Goal: Task Accomplishment & Management: Complete application form

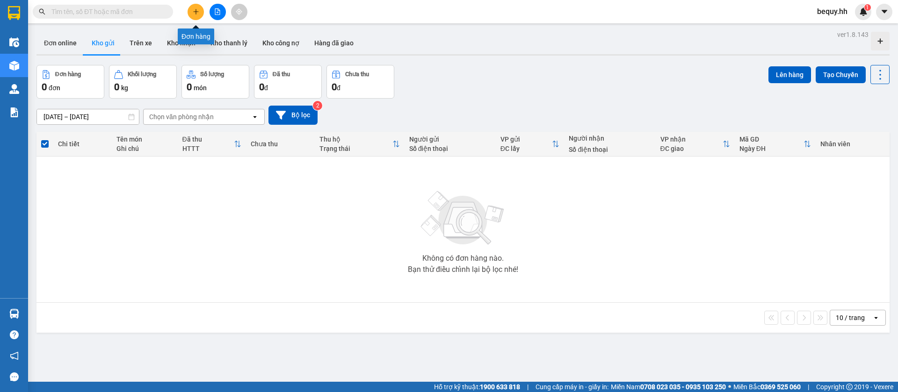
click at [194, 10] on icon "plus" at bounding box center [196, 11] width 7 height 7
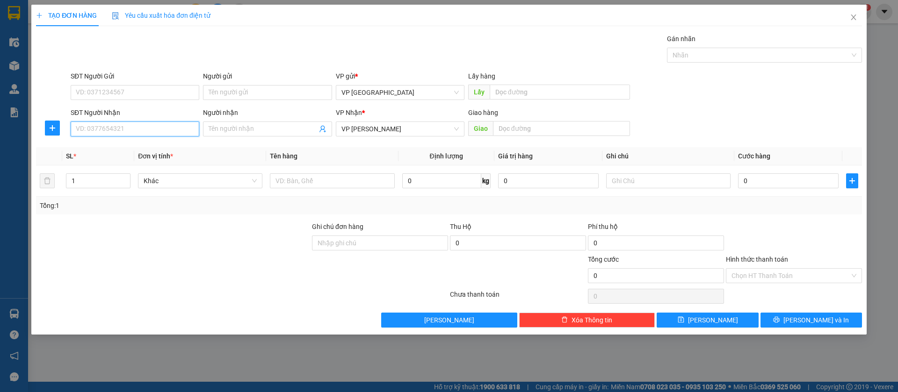
click at [176, 123] on input "SĐT Người Nhận" at bounding box center [135, 129] width 129 height 15
type input "0969770888"
click at [174, 151] on div "0969770888" at bounding box center [134, 148] width 117 height 10
type input "[PERSON_NAME] phat ben cat"
type input "50.000"
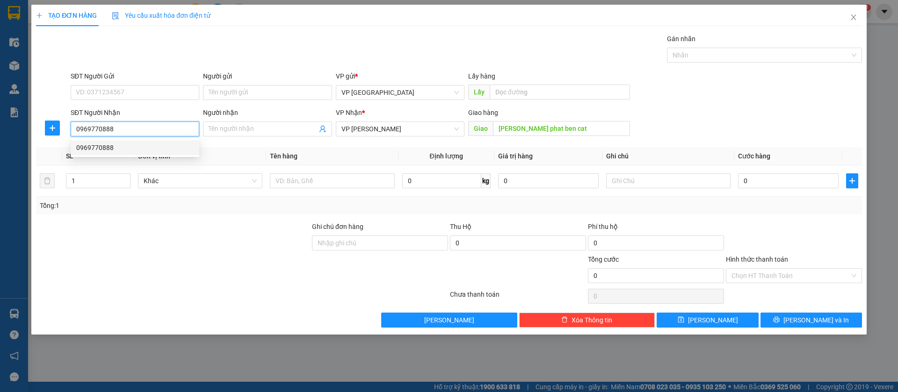
type input "50.000"
type input "0969770888"
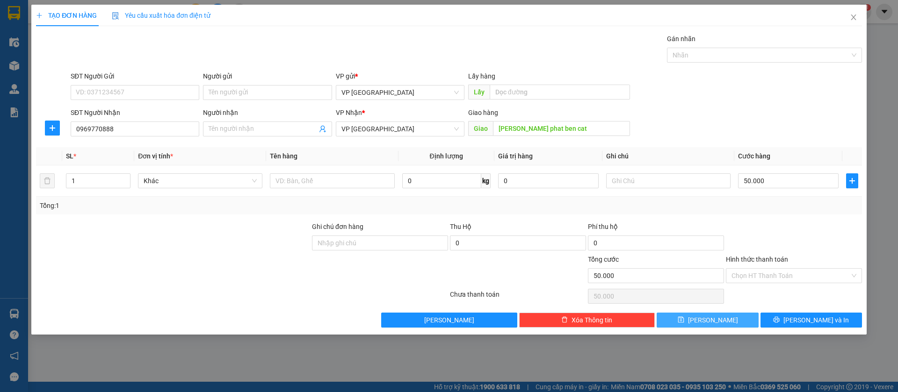
click at [709, 315] on span "[PERSON_NAME]" at bounding box center [713, 320] width 50 height 10
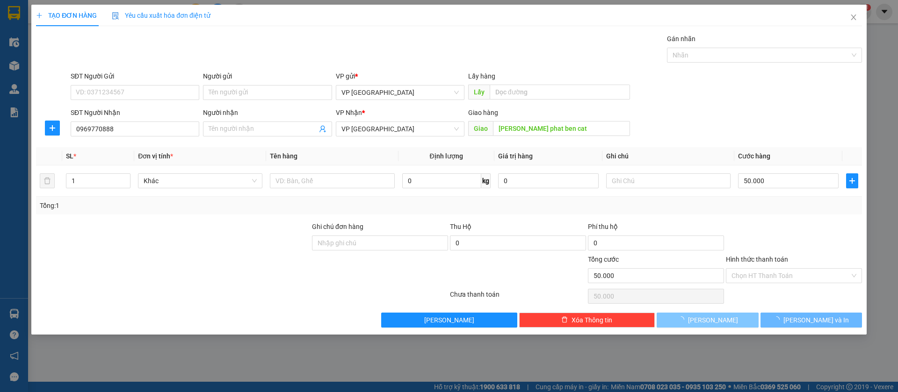
type input "0"
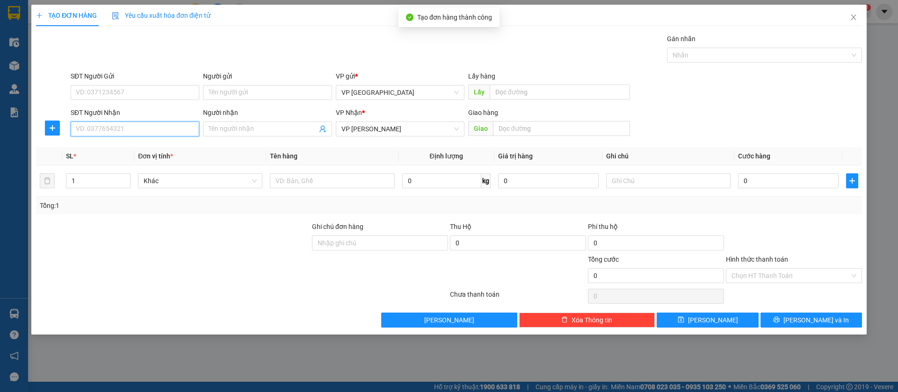
click at [147, 130] on input "SĐT Người Nhận" at bounding box center [135, 129] width 129 height 15
click at [158, 122] on input "09738" at bounding box center [135, 129] width 129 height 15
type input "0973841327"
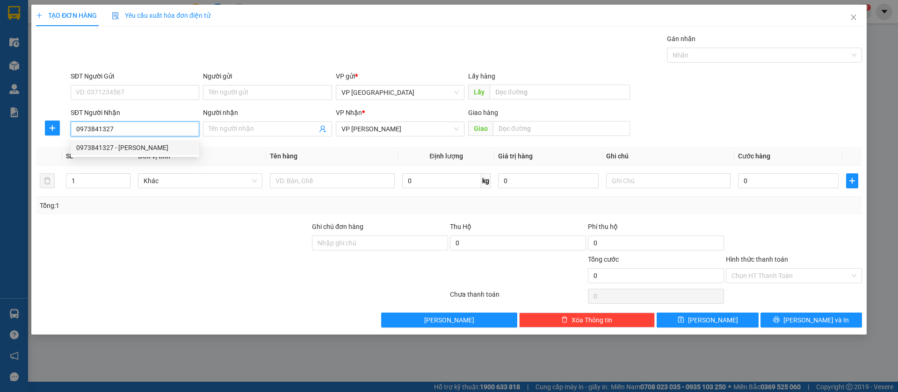
click at [167, 150] on div "0973841327 - [PERSON_NAME]" at bounding box center [134, 148] width 117 height 10
type input "[PERSON_NAME]"
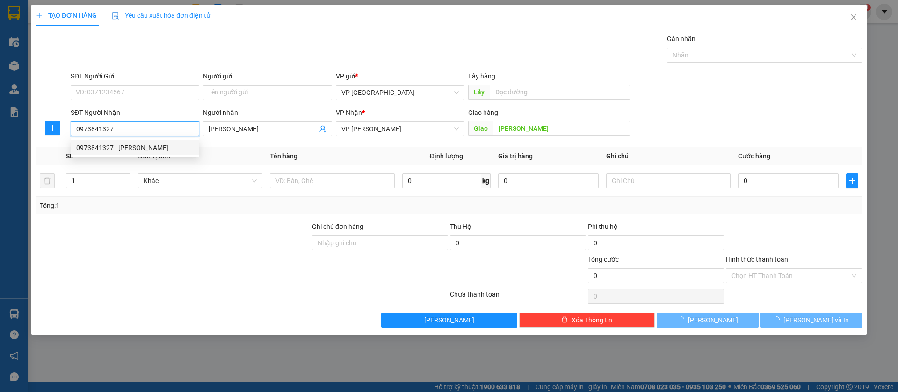
type input "30.000"
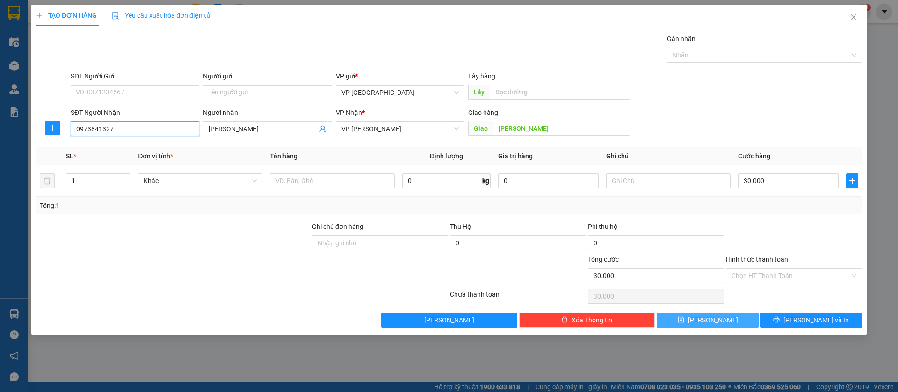
type input "0973841327"
drag, startPoint x: 705, startPoint y: 320, endPoint x: 545, endPoint y: 259, distance: 170.6
click at [705, 320] on button "[PERSON_NAME]" at bounding box center [708, 320] width 102 height 15
type input "0"
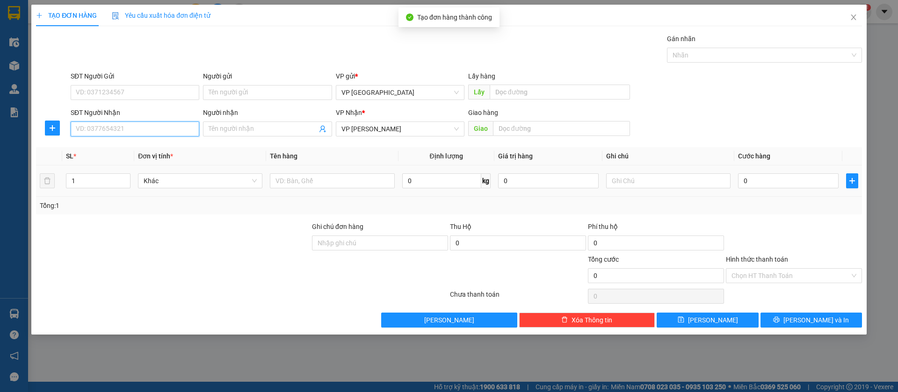
click at [174, 132] on input "SĐT Người Nhận" at bounding box center [135, 129] width 129 height 15
click at [129, 127] on input "SĐT Người Nhận" at bounding box center [135, 129] width 129 height 15
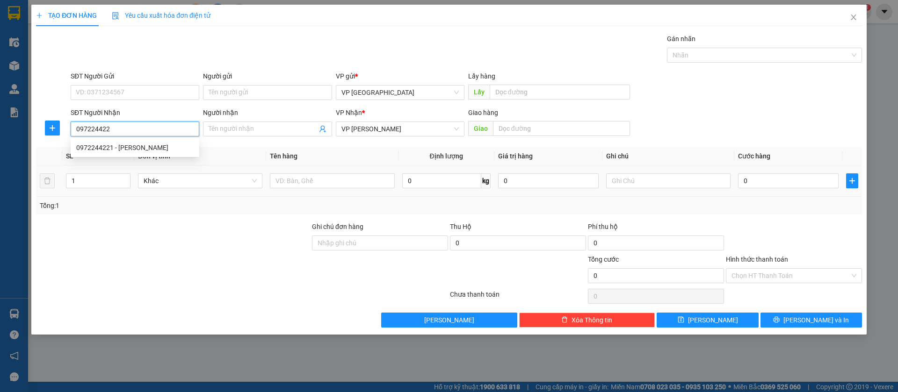
type input "0972244221"
click at [145, 148] on div "0972244221 - [PERSON_NAME]" at bounding box center [134, 148] width 117 height 10
type input "Hương"
type input "blong"
type input "30.000"
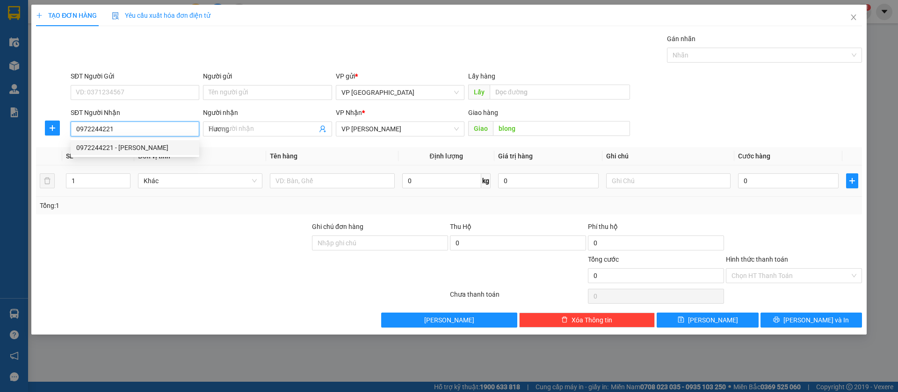
type input "30.000"
type input "0972244221"
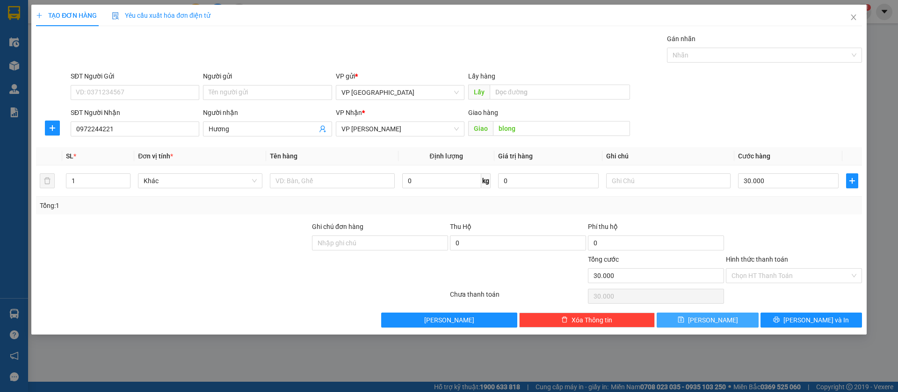
click at [716, 316] on span "[PERSON_NAME]" at bounding box center [713, 320] width 50 height 10
type input "0"
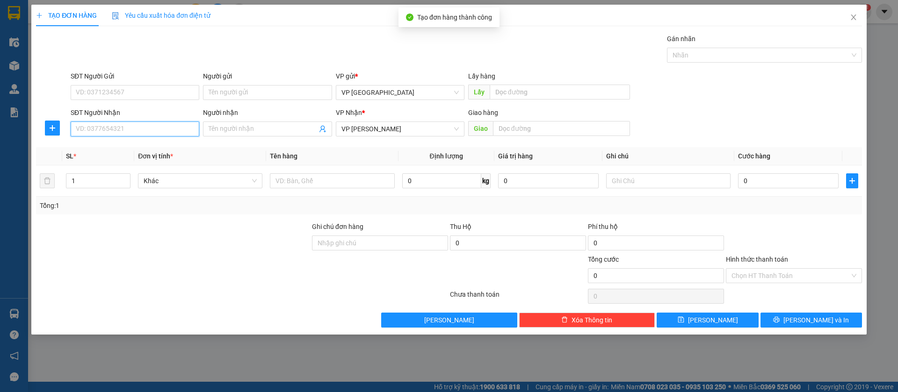
click at [131, 128] on input "SĐT Người Nhận" at bounding box center [135, 129] width 129 height 15
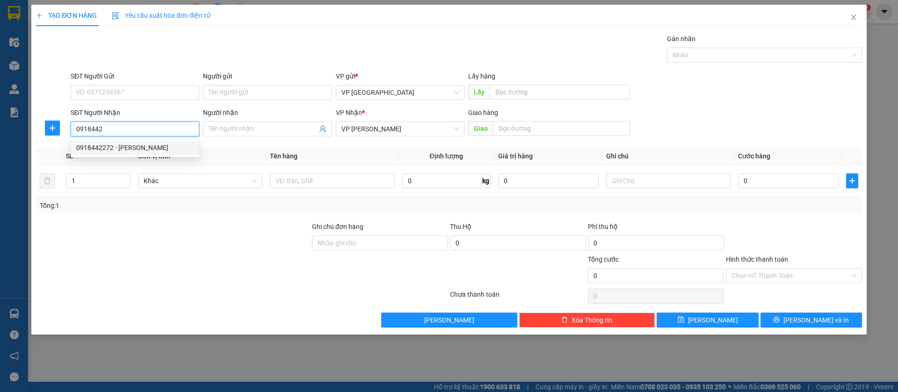
click at [147, 147] on div "0918442272 - [PERSON_NAME]" at bounding box center [134, 148] width 117 height 10
type input "0918442272"
type input "[PERSON_NAME]"
type input "lộc ninh"
type input "80.000"
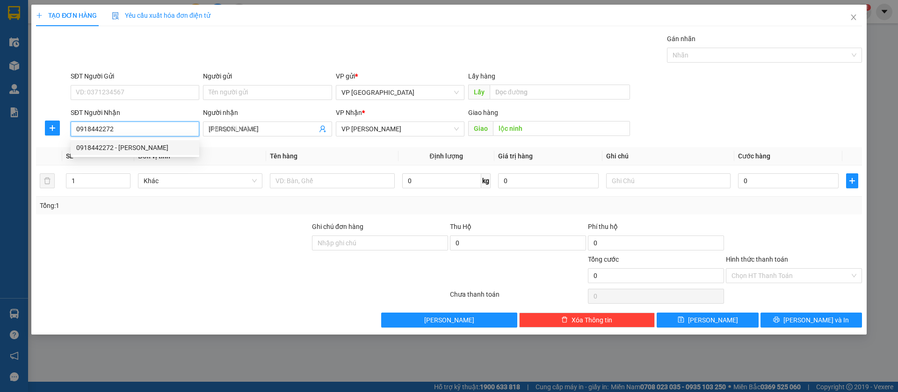
type input "80.000"
type input "0918442272"
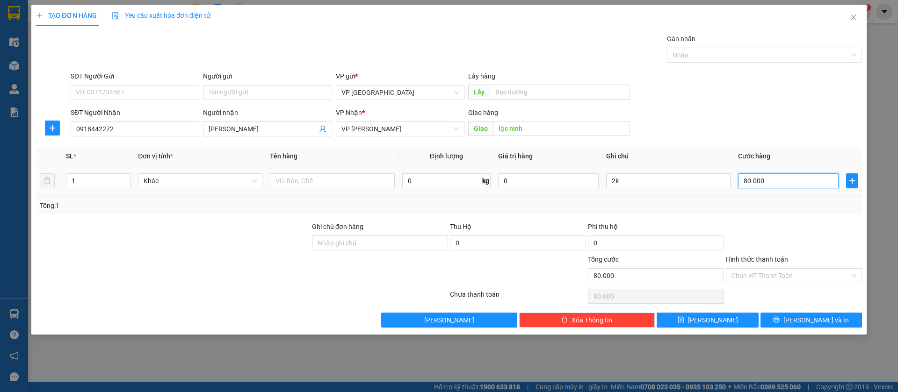
click at [769, 180] on input "80.000" at bounding box center [788, 181] width 101 height 15
type input "6"
type input "60"
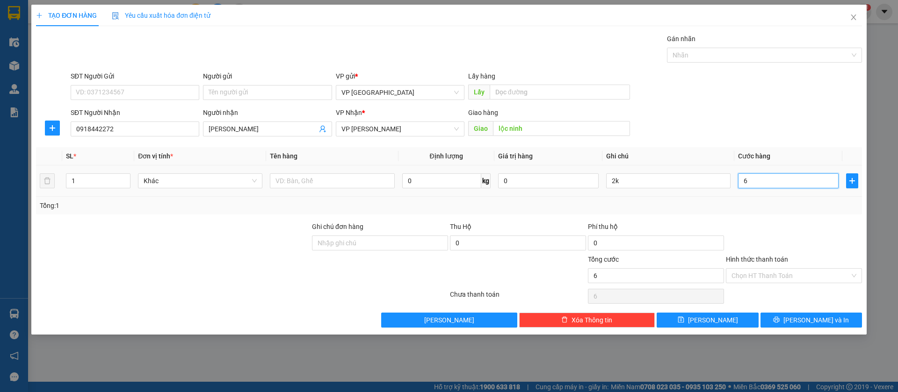
type input "60"
type input "600"
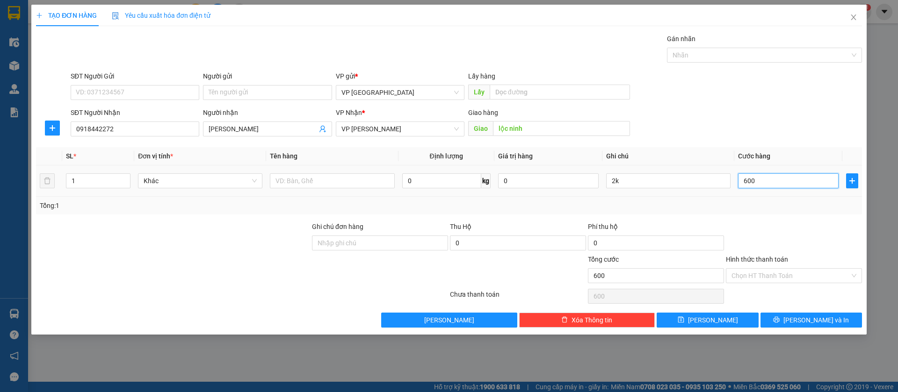
type input "6.000"
type input "60.000"
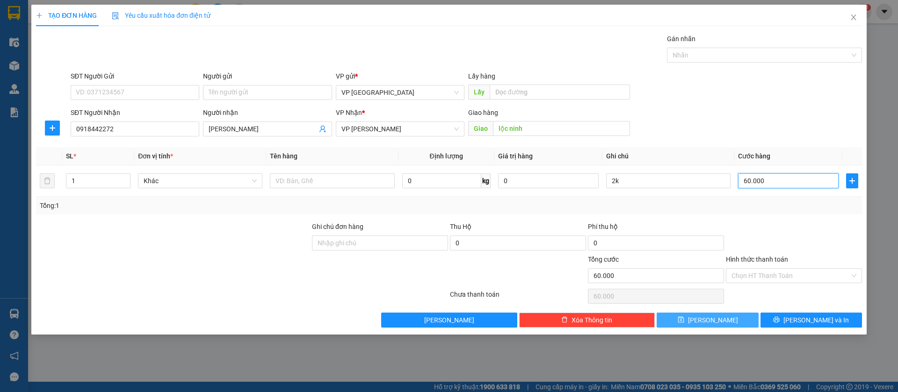
type input "60.000"
click at [727, 318] on button "[PERSON_NAME]" at bounding box center [708, 320] width 102 height 15
type input "0"
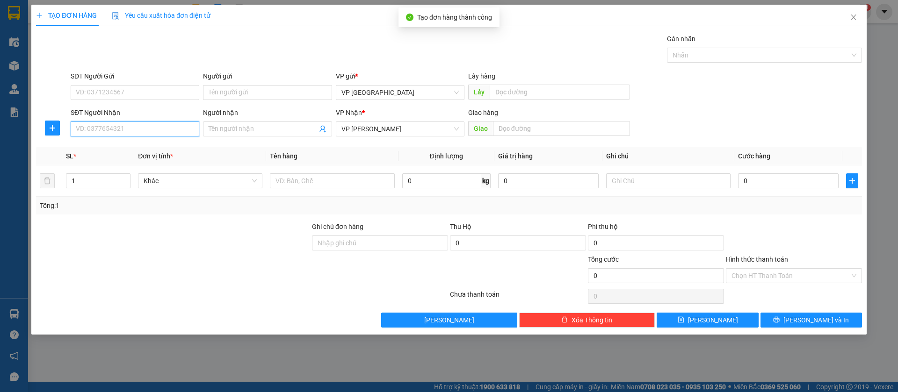
click at [165, 128] on input "SĐT Người Nhận" at bounding box center [135, 129] width 129 height 15
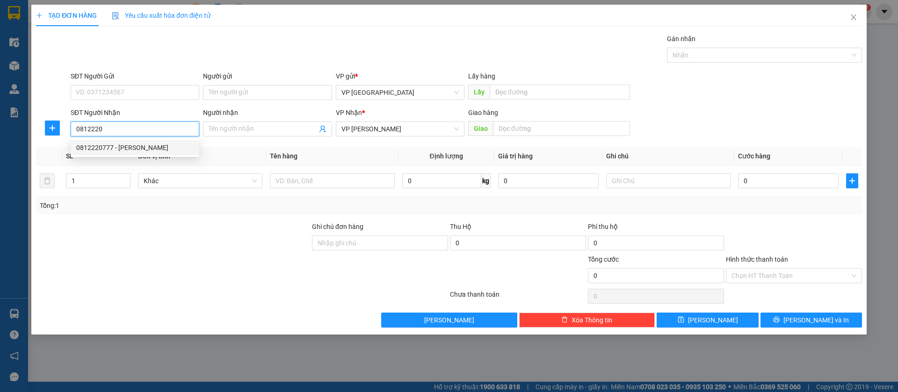
click at [176, 147] on div "0812220777 - [PERSON_NAME]" at bounding box center [134, 148] width 117 height 10
type input "0812220777"
type input "[PERSON_NAME]"
type input "n4 [PERSON_NAME]"
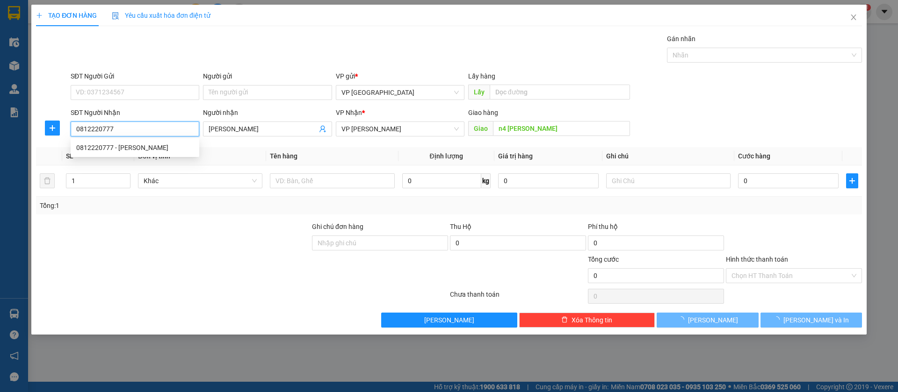
type input "30.000"
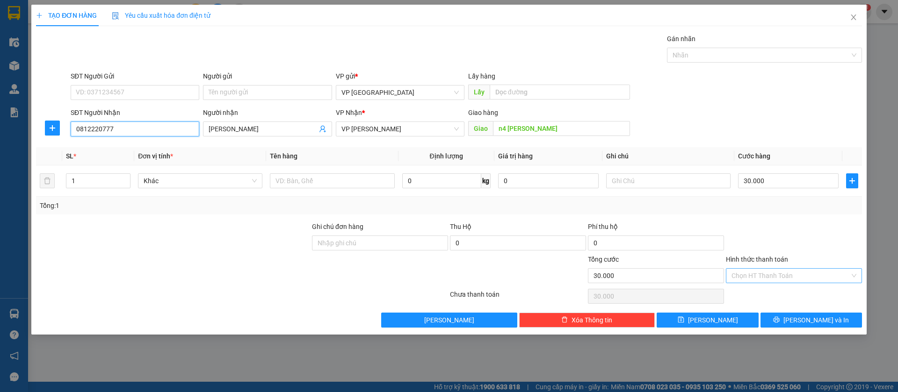
type input "0812220777"
click at [791, 273] on input "Hình thức thanh toán" at bounding box center [791, 276] width 118 height 14
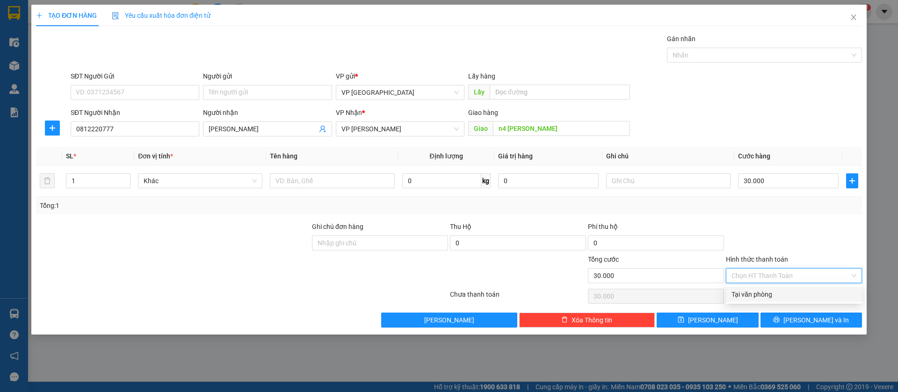
click at [779, 295] on div "Tại văn phòng" at bounding box center [794, 295] width 125 height 10
type input "0"
click at [750, 296] on div "Tại văn phòng" at bounding box center [794, 295] width 125 height 10
click at [684, 320] on icon "save" at bounding box center [681, 320] width 7 height 7
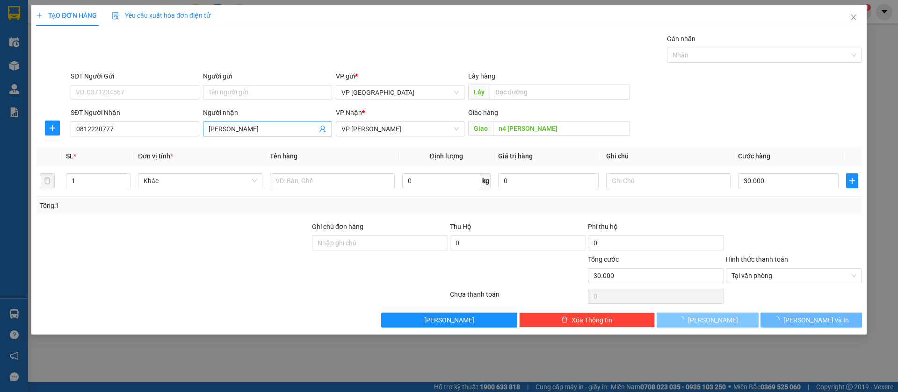
type input "0"
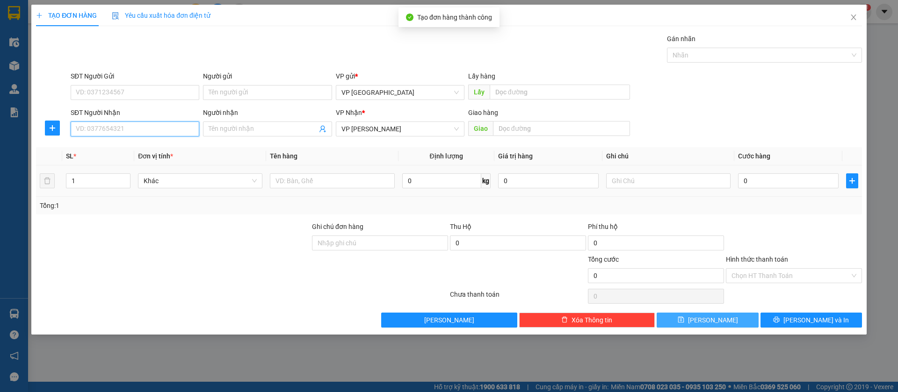
click at [171, 131] on input "SĐT Người Nhận" at bounding box center [135, 129] width 129 height 15
type input "0969238378"
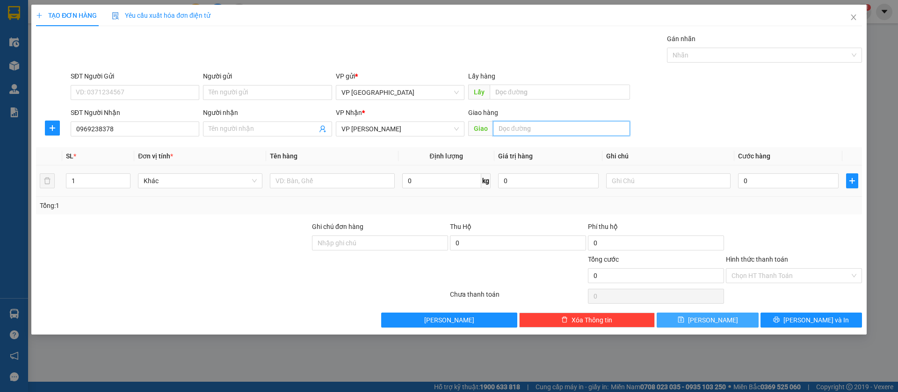
click at [548, 130] on input "text" at bounding box center [561, 128] width 137 height 15
type input "bx loc ninh"
click at [742, 179] on input "0" at bounding box center [788, 181] width 101 height 15
type input "4"
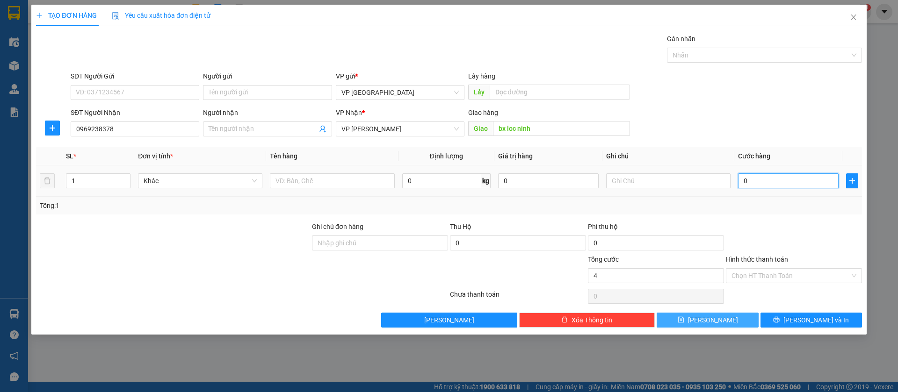
type input "4"
type input "40"
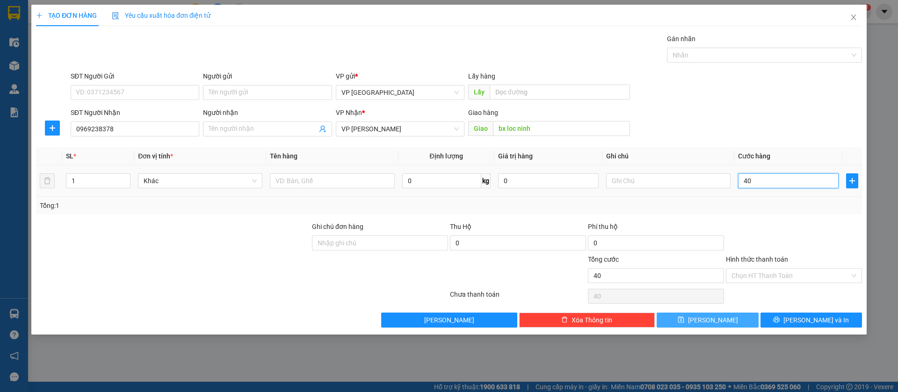
type input "400"
type input "4.000"
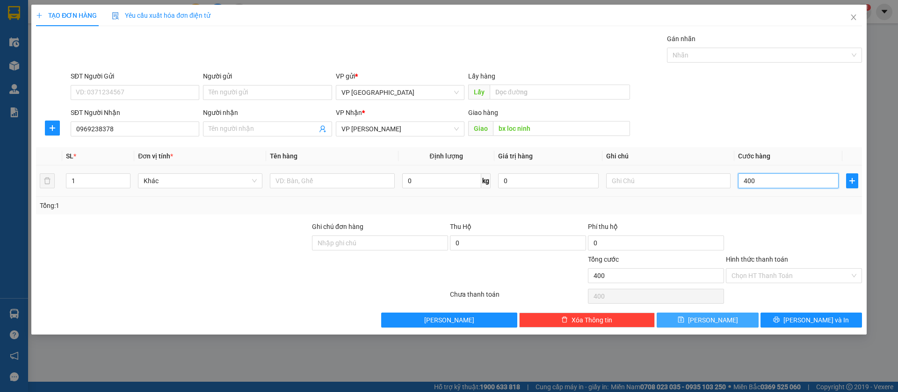
type input "4.000"
type input "40.000"
click at [831, 270] on input "Hình thức thanh toán" at bounding box center [791, 276] width 118 height 14
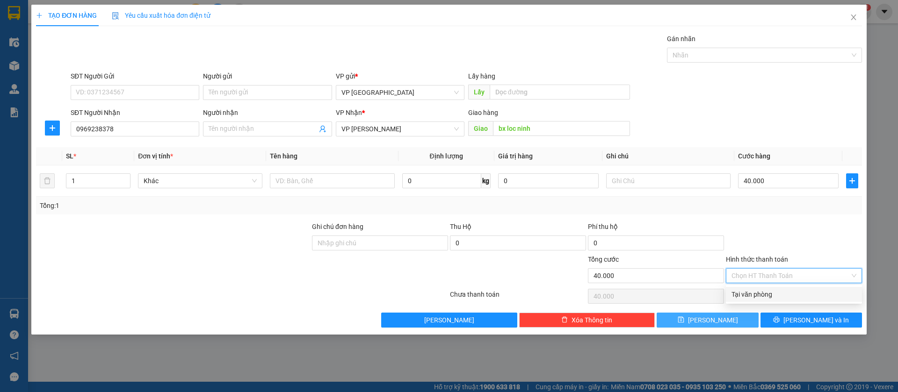
click at [779, 290] on div "Tại văn phòng" at bounding box center [794, 295] width 125 height 10
type input "0"
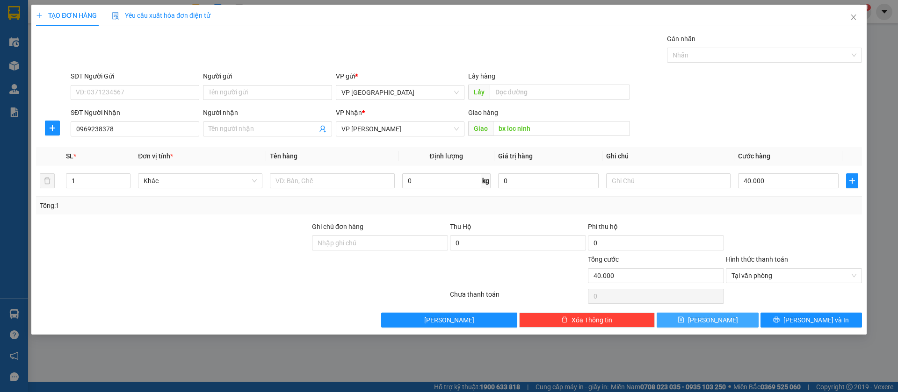
click at [725, 317] on button "[PERSON_NAME]" at bounding box center [708, 320] width 102 height 15
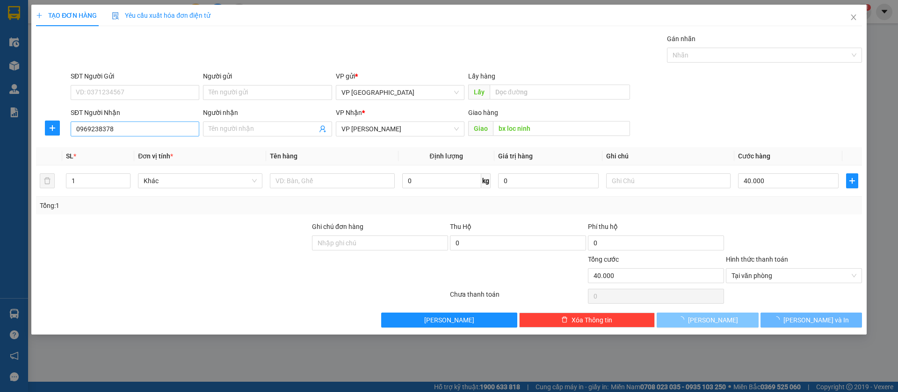
type input "0"
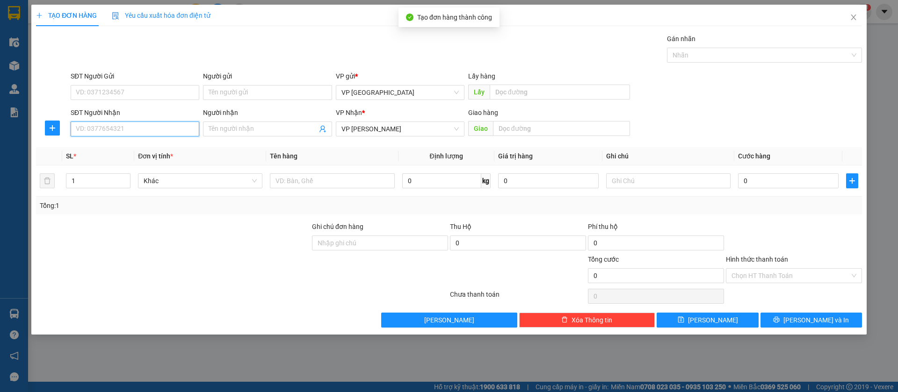
click at [161, 132] on input "SĐT Người Nhận" at bounding box center [135, 129] width 129 height 15
click at [156, 141] on div "0902871045" at bounding box center [135, 147] width 129 height 15
type input "0902871045"
type input "[PERSON_NAME]"
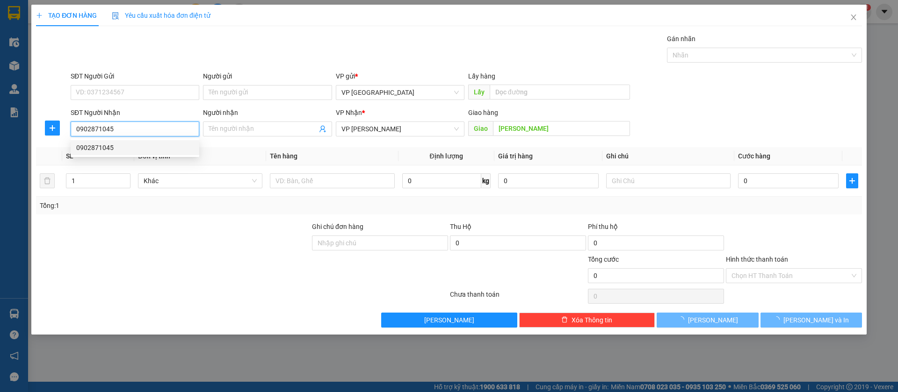
type input "30.000"
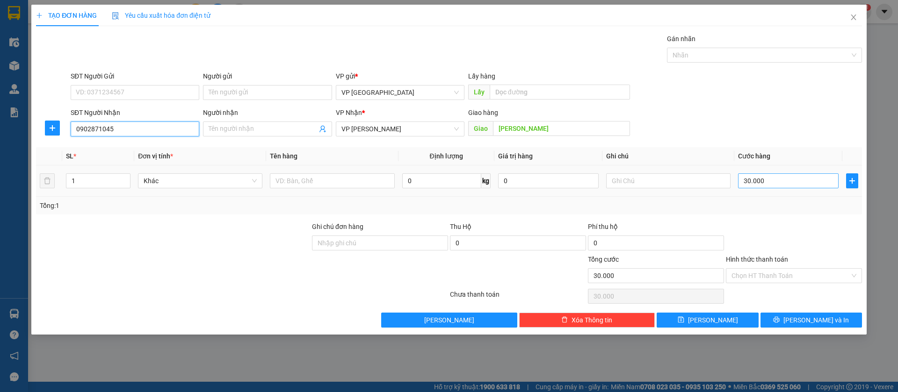
type input "0902871045"
click at [793, 187] on input "30.000" at bounding box center [788, 181] width 101 height 15
type input "4"
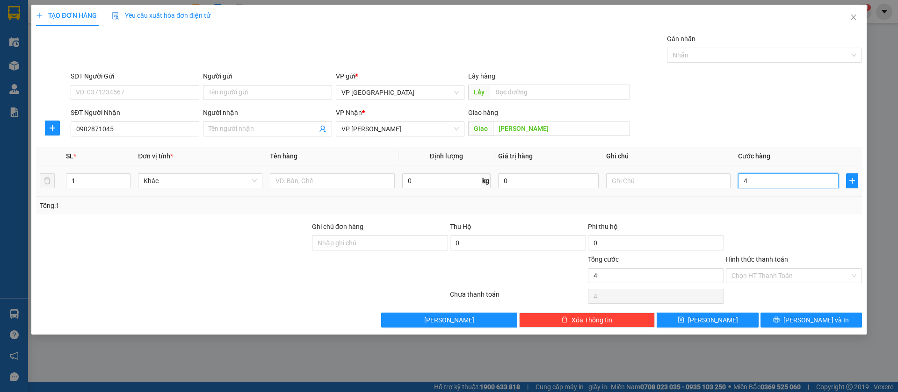
type input "40"
type input "400"
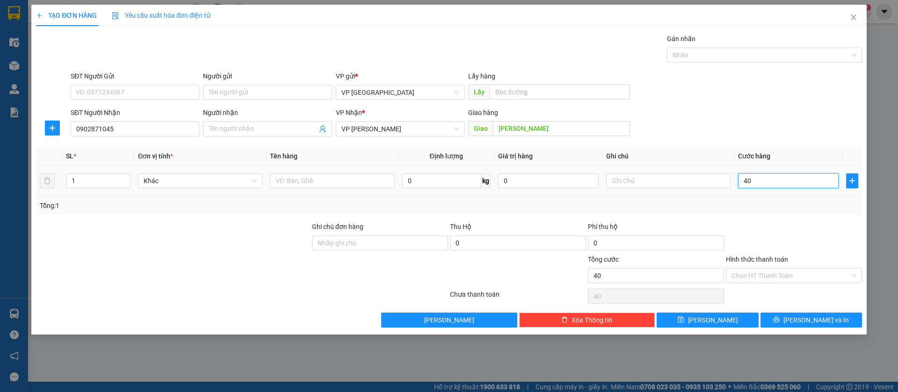
type input "400"
type input "4.000"
type input "40.000"
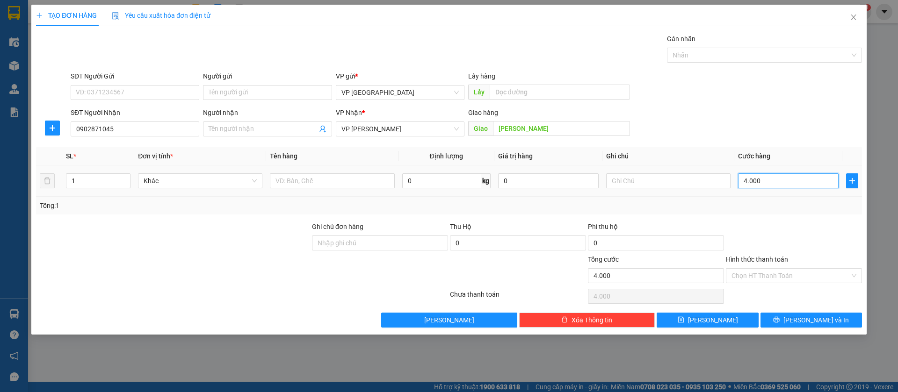
type input "40.000"
click at [744, 321] on button "[PERSON_NAME]" at bounding box center [708, 320] width 102 height 15
type input "0"
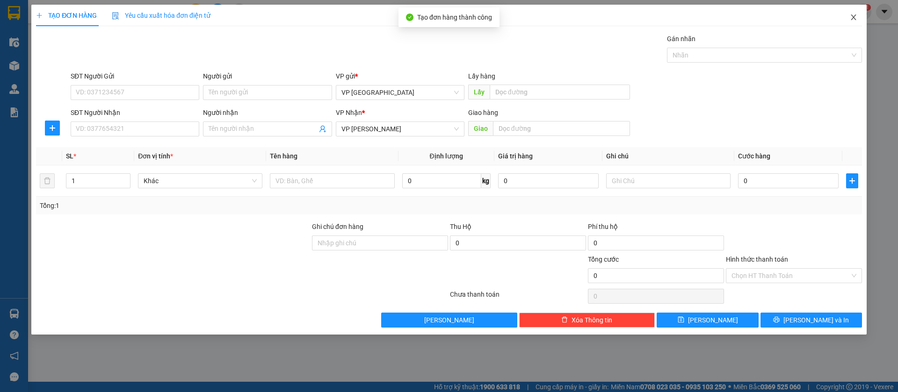
click at [858, 15] on span "Close" at bounding box center [854, 18] width 26 height 26
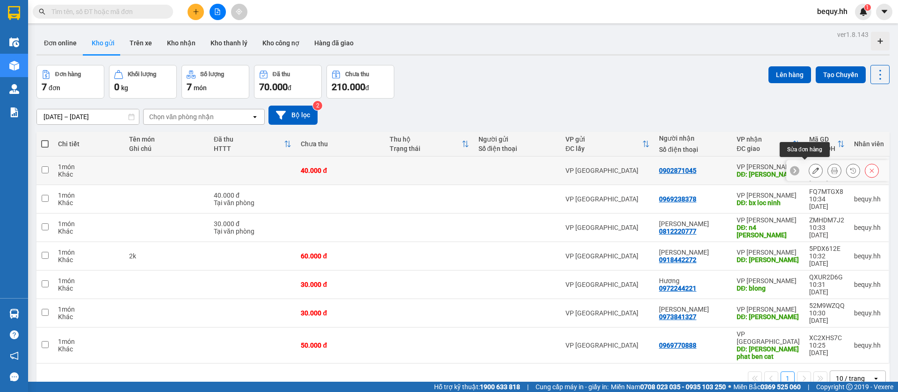
click at [813, 167] on icon at bounding box center [816, 170] width 7 height 7
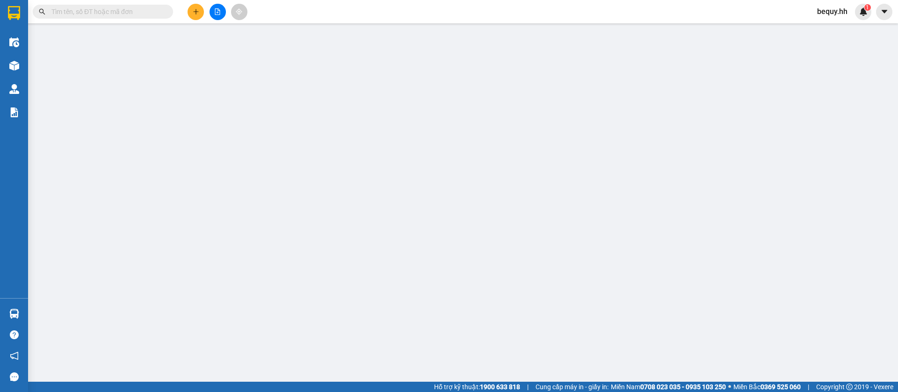
type input "0902871045"
type input "[PERSON_NAME]"
type input "40.000"
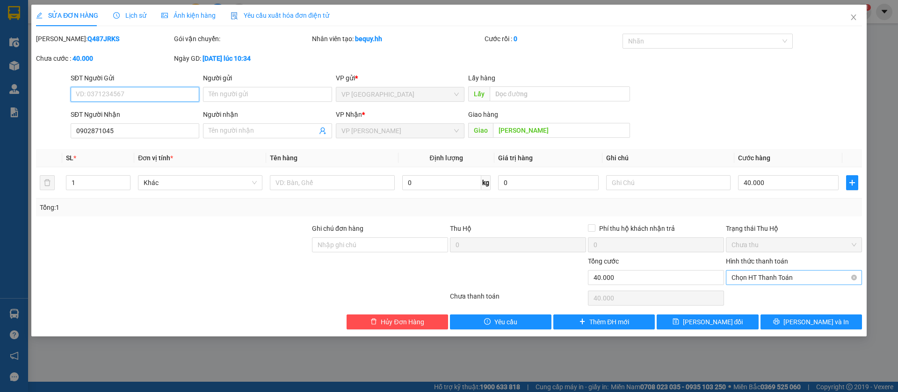
click at [742, 275] on span "Chọn HT Thanh Toán" at bounding box center [794, 278] width 125 height 14
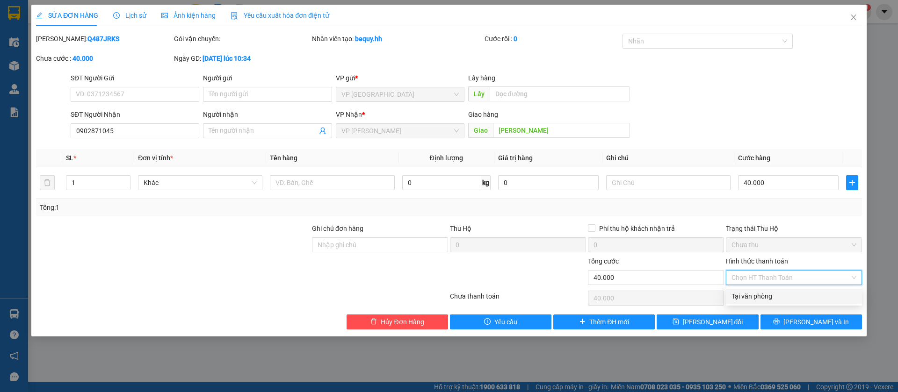
click at [740, 292] on div "Tại văn phòng" at bounding box center [794, 296] width 125 height 10
type input "0"
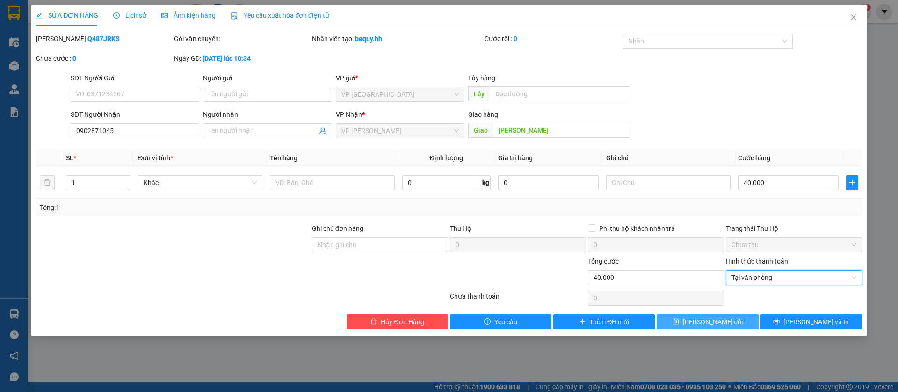
click at [729, 319] on span "[PERSON_NAME] đổi" at bounding box center [713, 322] width 60 height 10
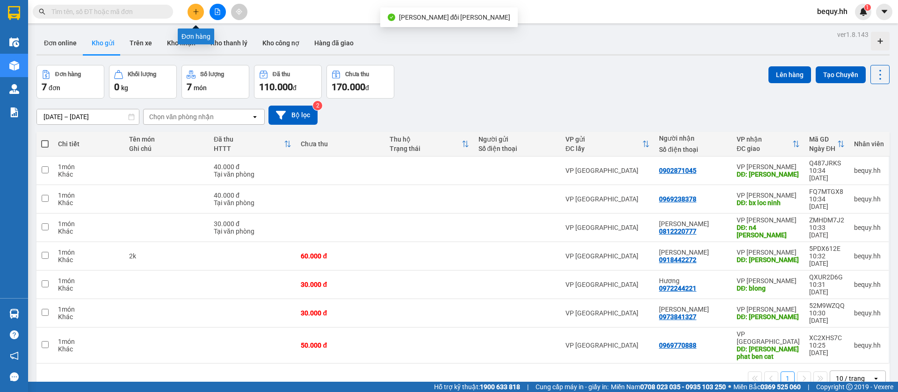
click at [193, 16] on button at bounding box center [196, 12] width 16 height 16
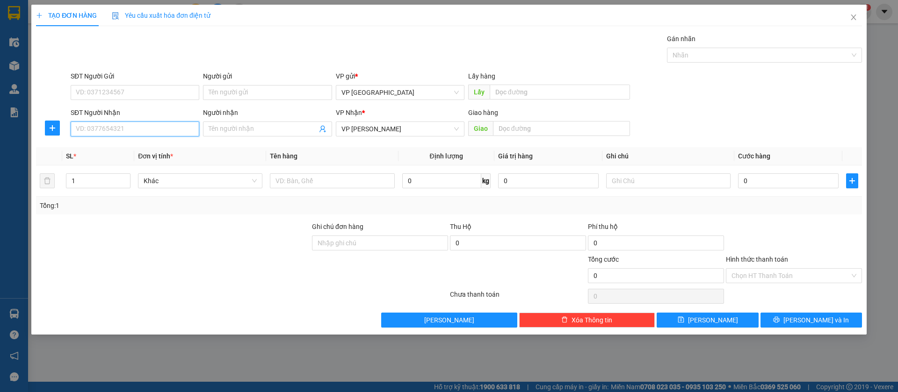
click at [135, 132] on input "SĐT Người Nhận" at bounding box center [135, 129] width 129 height 15
click at [104, 163] on div "0984712711" at bounding box center [134, 163] width 117 height 10
type input "0984712711"
type input "loc thai"
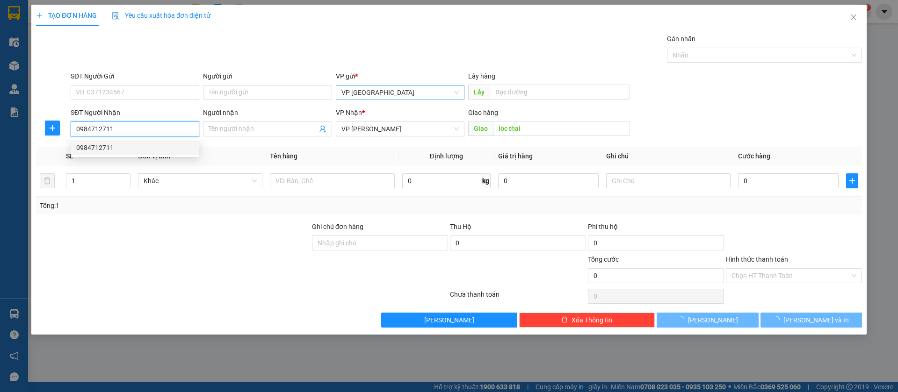
type input "50.000"
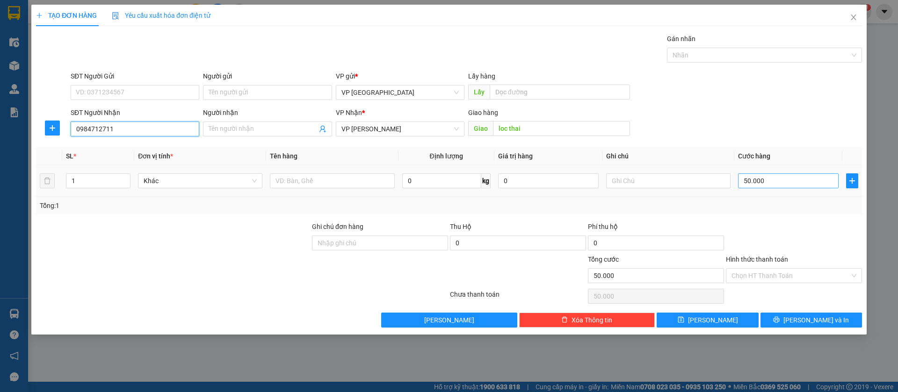
type input "0984712711"
click at [745, 184] on input "50.000" at bounding box center [788, 181] width 101 height 15
type input "3"
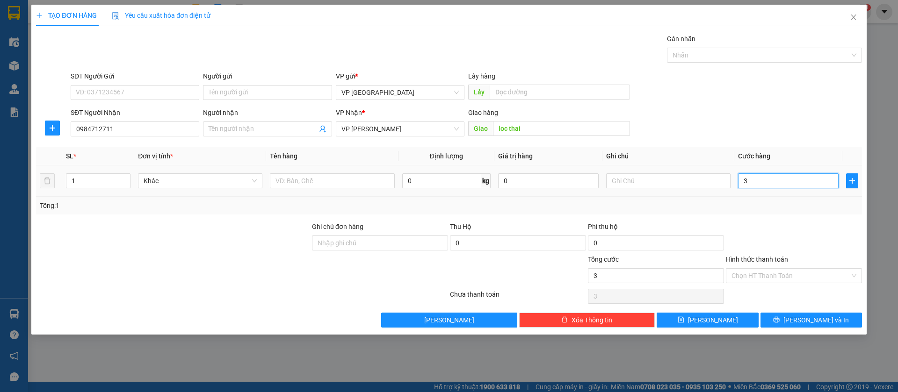
type input "30"
type input "300"
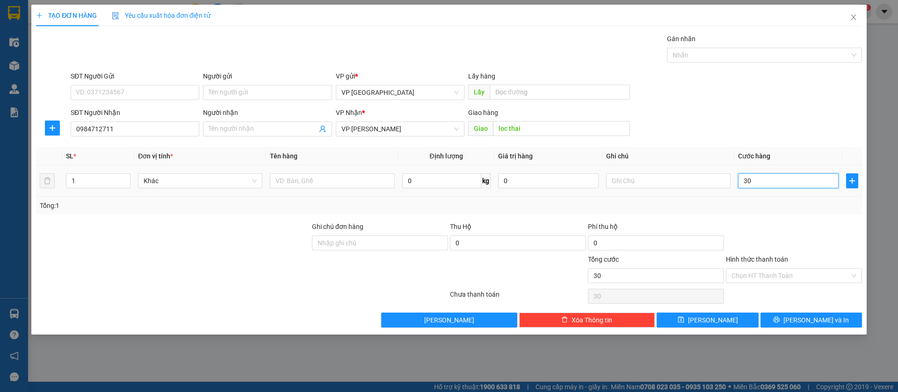
type input "300"
type input "3.000"
type input "30.000"
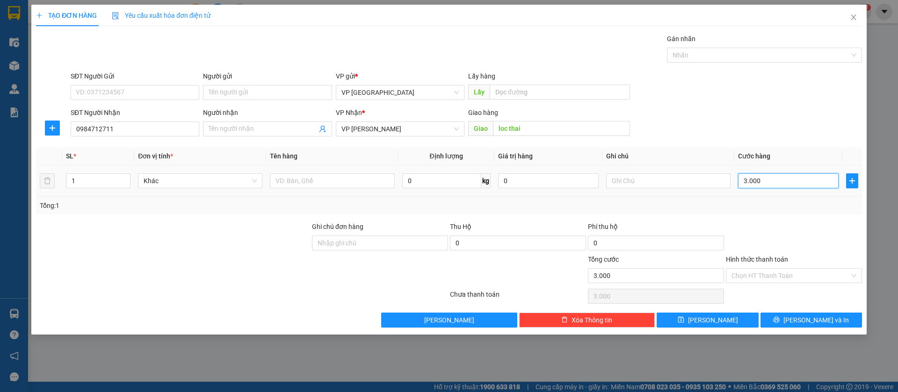
type input "30.000"
click at [732, 321] on button "[PERSON_NAME]" at bounding box center [708, 320] width 102 height 15
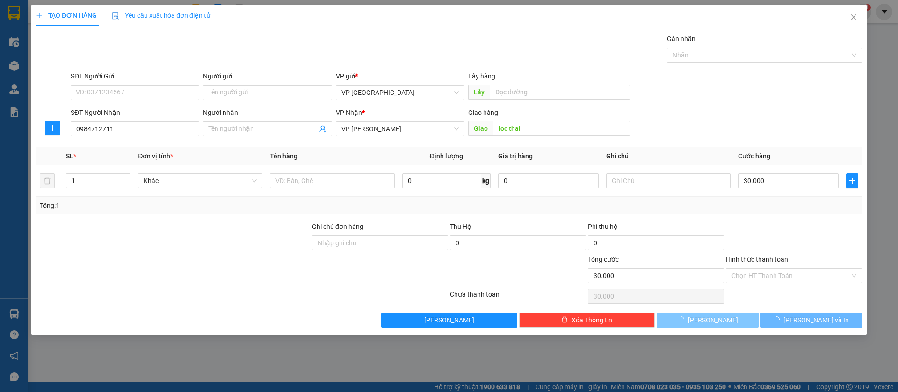
type input "0"
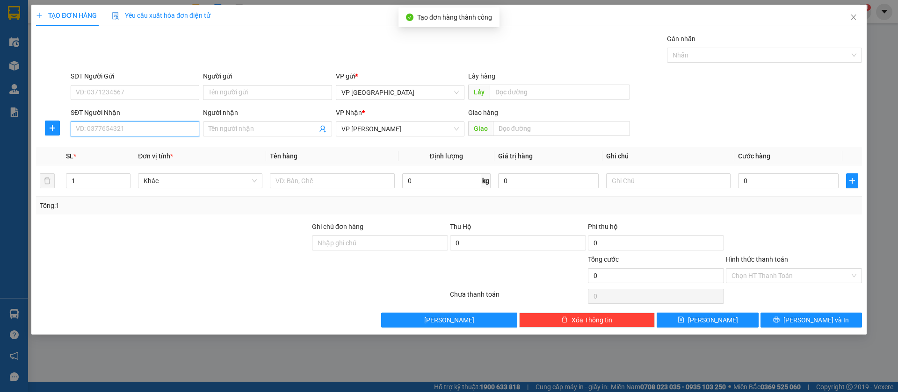
click at [184, 124] on input "SĐT Người Nhận" at bounding box center [135, 129] width 129 height 15
click at [108, 143] on div "0899797929" at bounding box center [134, 148] width 117 height 10
type input "0899797929"
type input "[PERSON_NAME] [PERSON_NAME] hưng3"
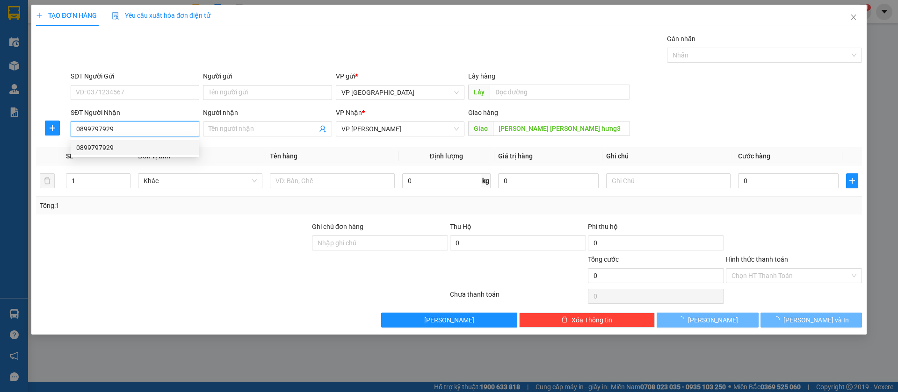
type input "50.000"
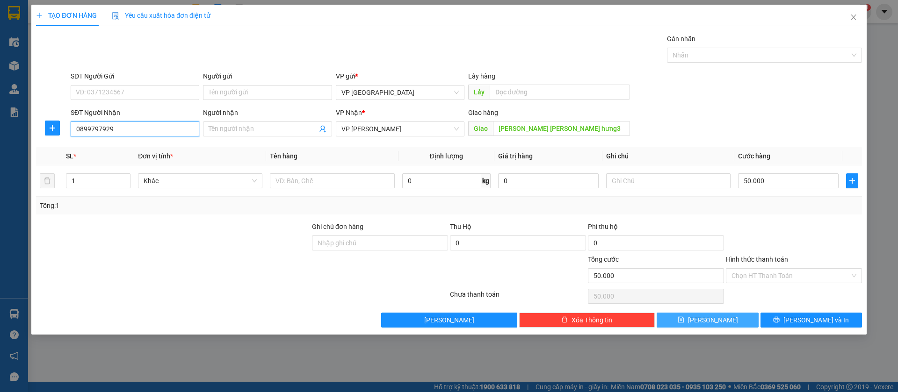
type input "0899797929"
click at [739, 322] on button "[PERSON_NAME]" at bounding box center [708, 320] width 102 height 15
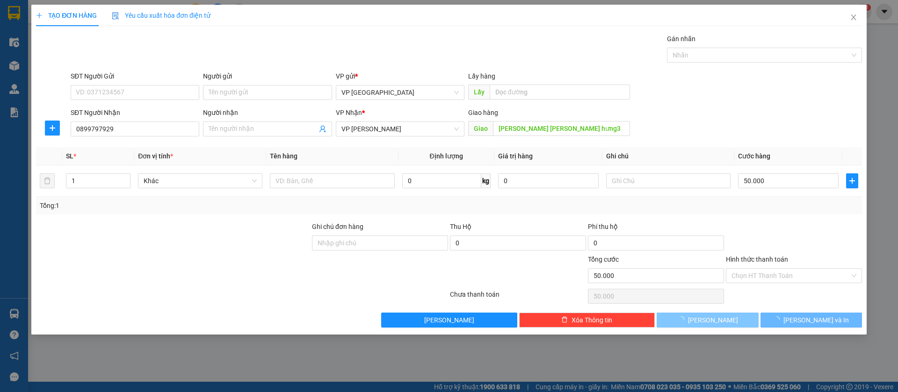
type input "0"
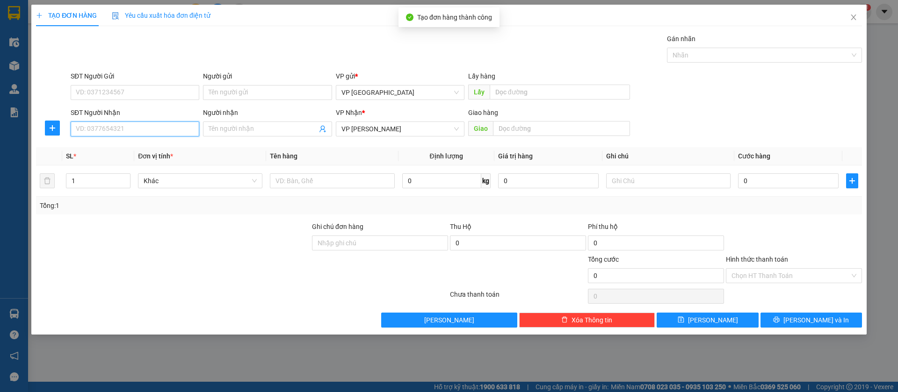
click at [165, 125] on input "SĐT Người Nhận" at bounding box center [135, 129] width 129 height 15
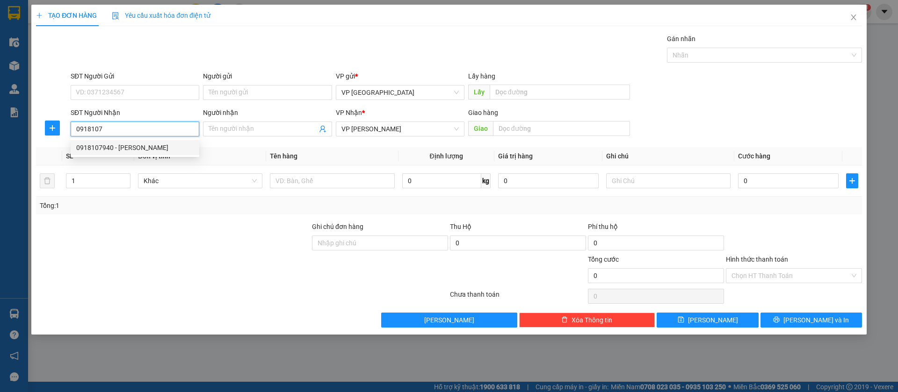
click at [171, 146] on div "0918107940 - [PERSON_NAME]" at bounding box center [134, 148] width 117 height 10
type input "0918107940"
type input "Cảnh"
type input "[PERSON_NAME]"
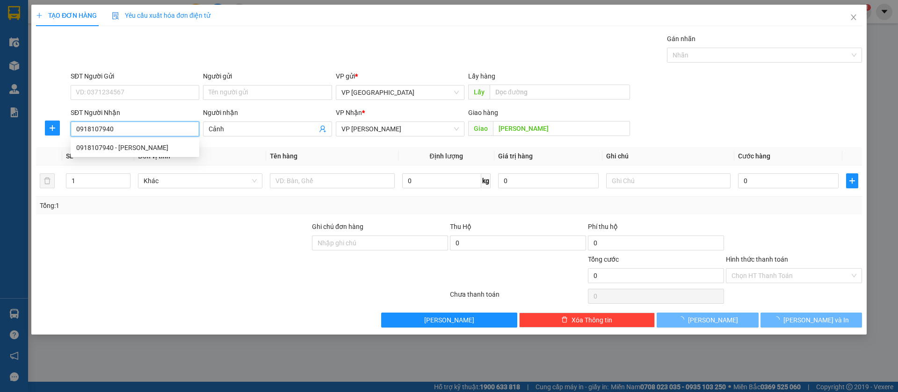
type input "30.000"
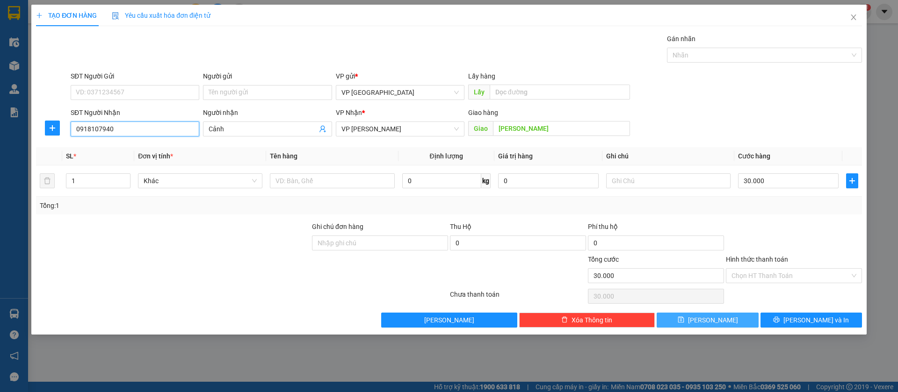
type input "0918107940"
drag, startPoint x: 733, startPoint y: 320, endPoint x: 689, endPoint y: 307, distance: 46.1
click at [732, 319] on button "[PERSON_NAME]" at bounding box center [708, 320] width 102 height 15
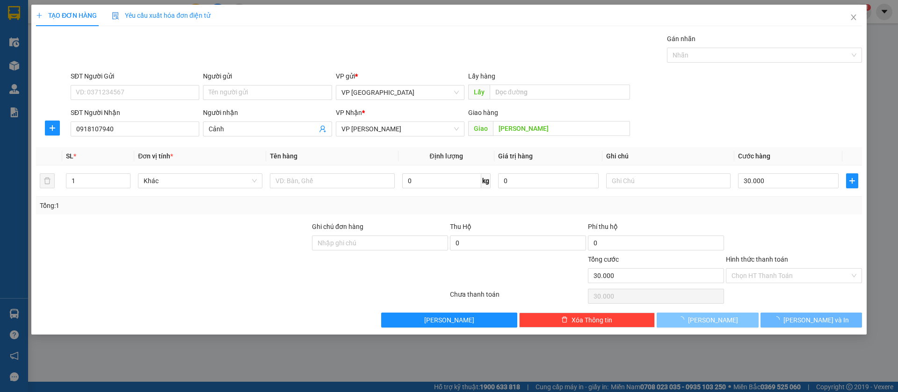
type input "0"
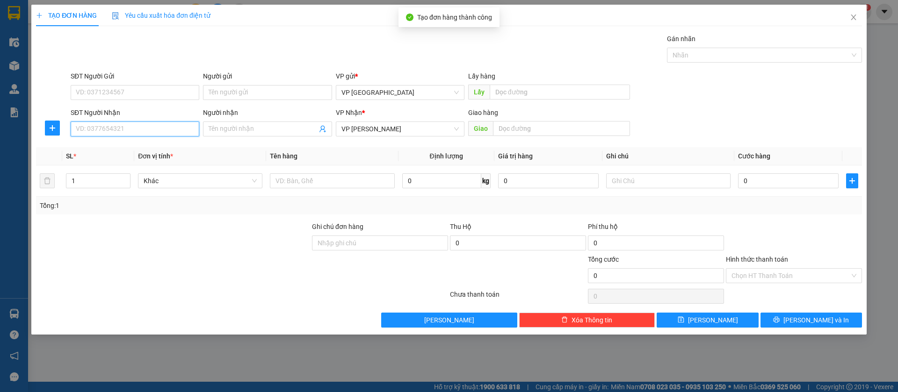
click at [120, 131] on input "SĐT Người Nhận" at bounding box center [135, 129] width 129 height 15
click at [138, 146] on div "0902311918" at bounding box center [134, 148] width 117 height 10
type input "0902311918"
type input "[PERSON_NAME] [PERSON_NAME] cat"
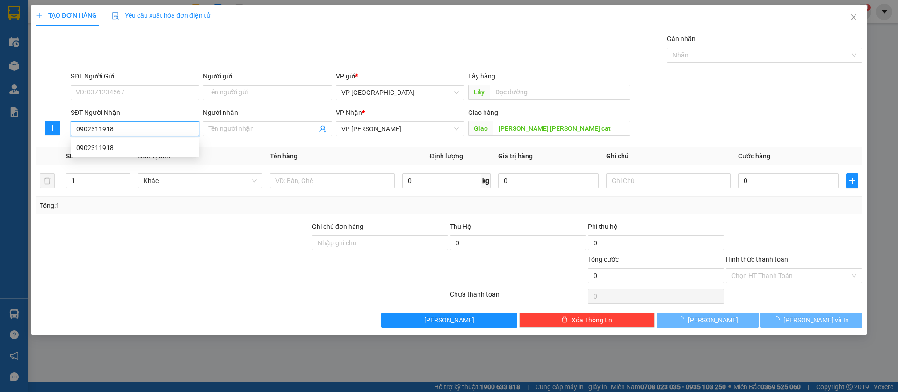
type input "30.000"
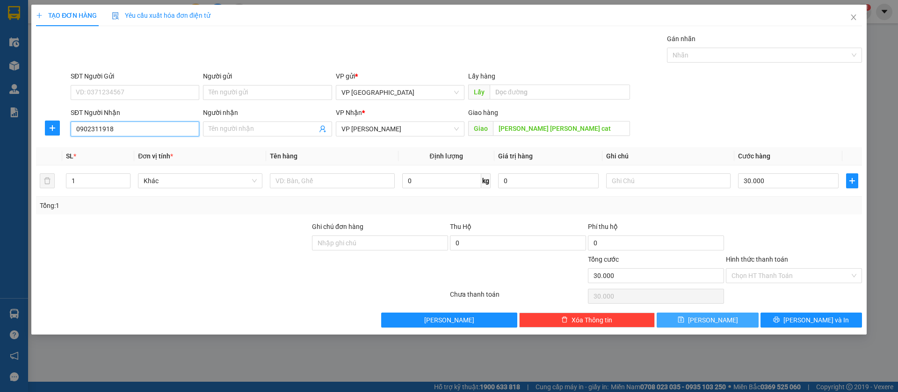
type input "0902311918"
click at [742, 323] on button "[PERSON_NAME]" at bounding box center [708, 320] width 102 height 15
type input "0"
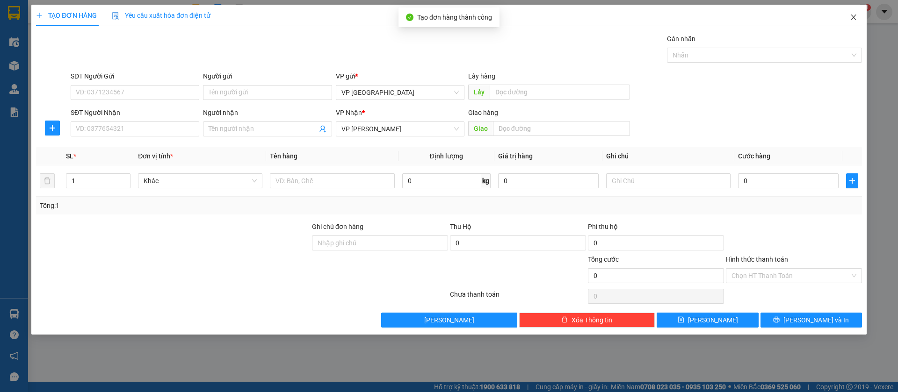
click at [852, 15] on icon "close" at bounding box center [853, 17] width 7 height 7
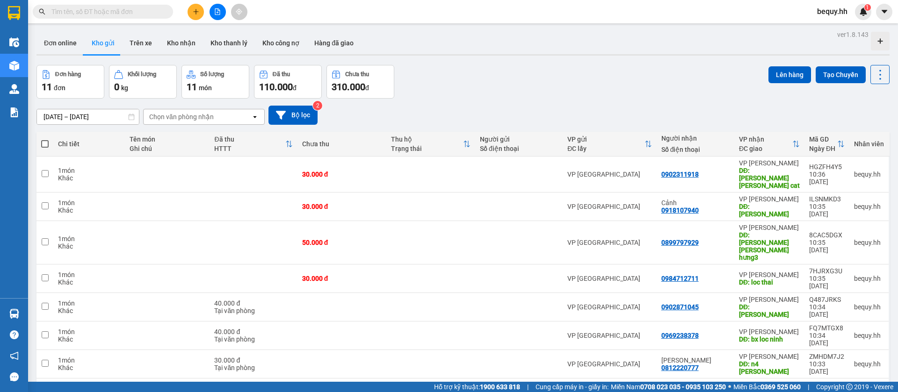
click at [46, 144] on span at bounding box center [44, 143] width 7 height 7
click at [45, 139] on input "checkbox" at bounding box center [45, 139] width 0 height 0
checkbox input "true"
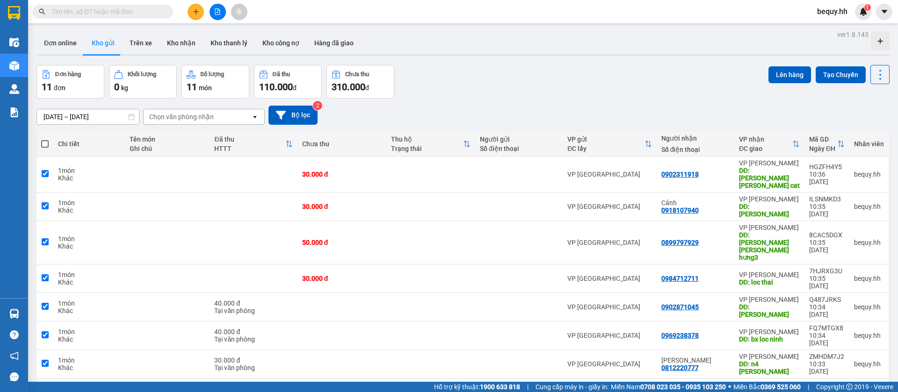
checkbox input "true"
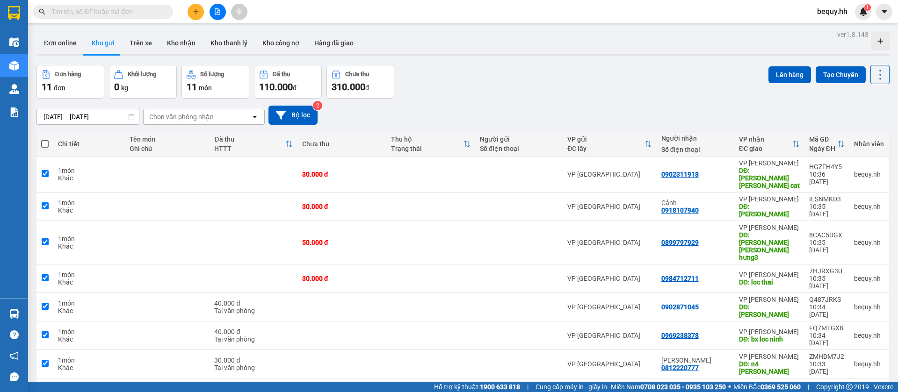
checkbox input "true"
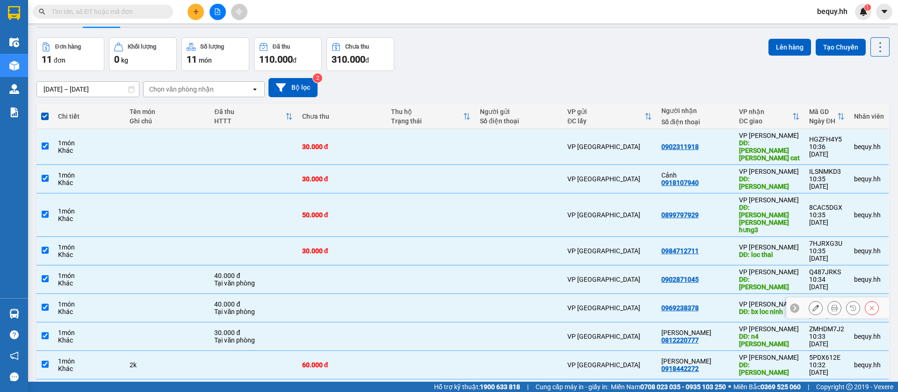
scroll to position [43, 0]
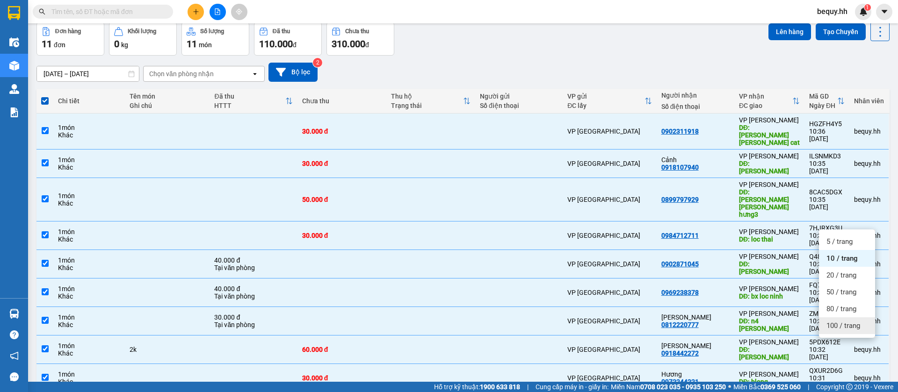
click at [846, 320] on div "100 / trang" at bounding box center [847, 326] width 56 height 17
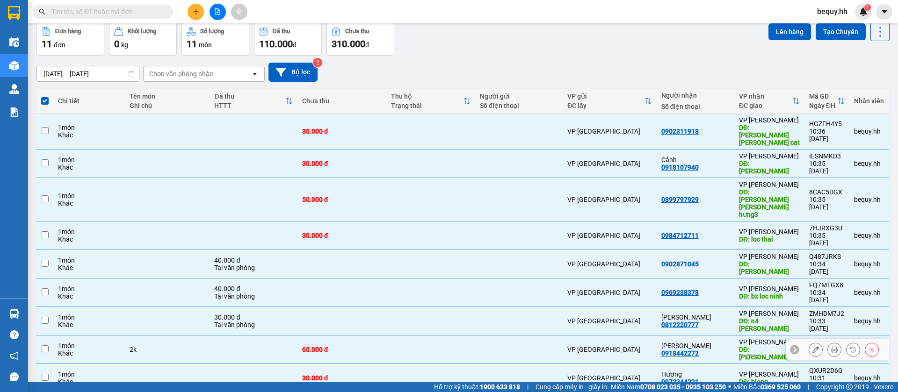
checkbox input "false"
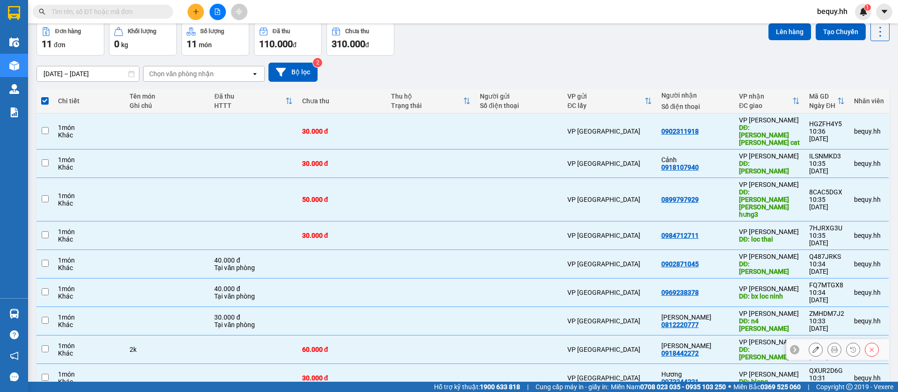
checkbox input "false"
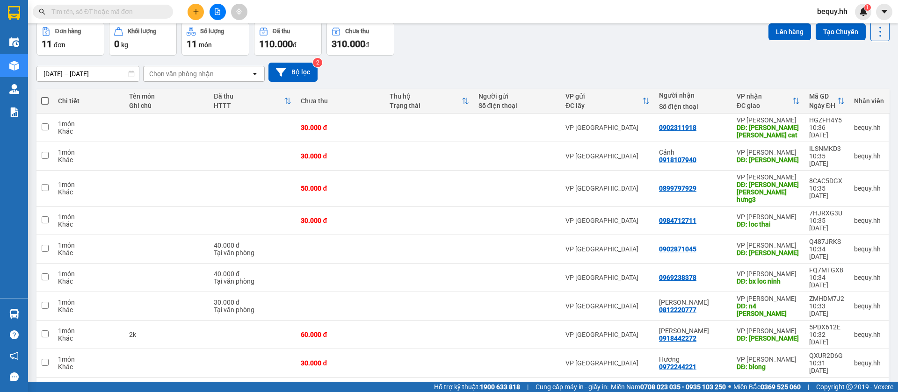
click at [46, 101] on span at bounding box center [44, 100] width 7 height 7
click at [45, 96] on input "checkbox" at bounding box center [45, 96] width 0 height 0
checkbox input "true"
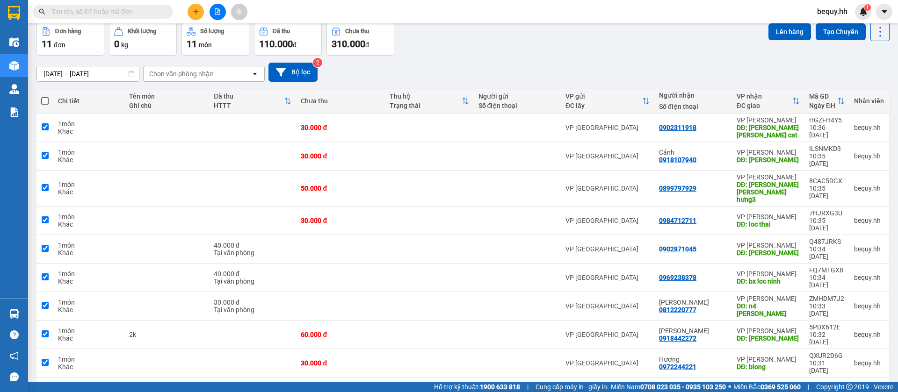
checkbox input "true"
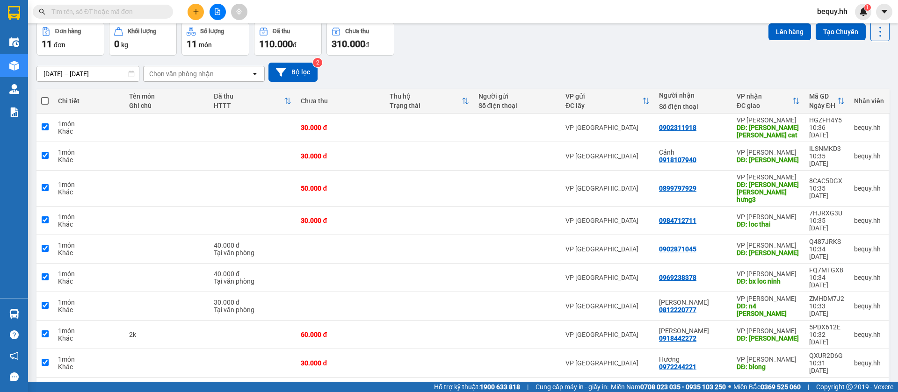
checkbox input "true"
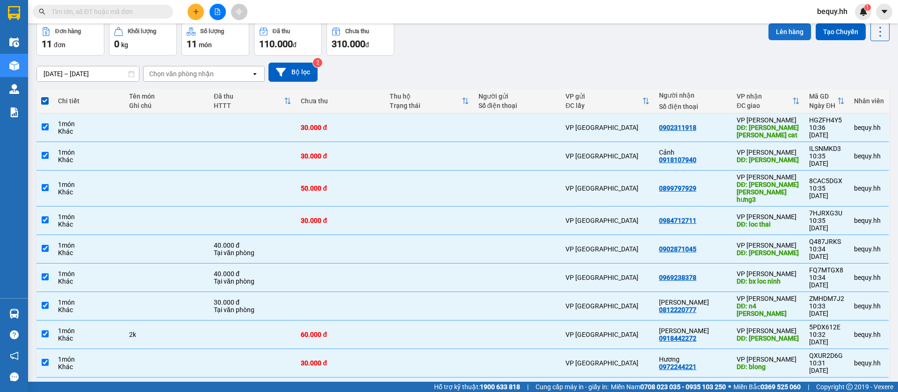
click at [770, 31] on button "Lên hàng" at bounding box center [790, 31] width 43 height 17
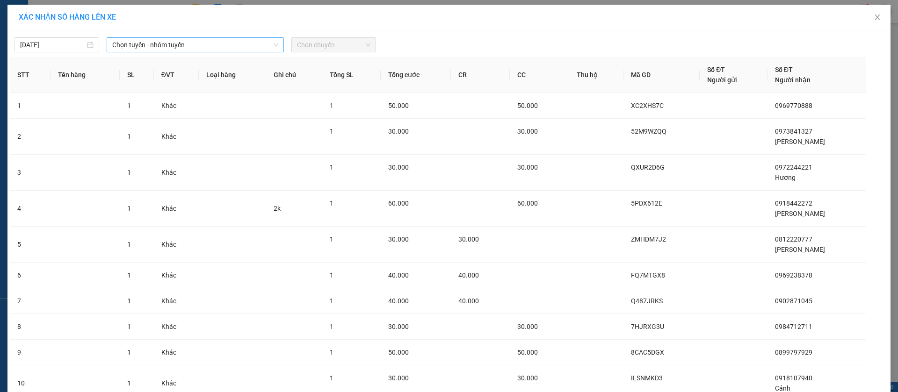
click at [259, 49] on span "Chọn tuyến - nhóm tuyến" at bounding box center [195, 45] width 166 height 14
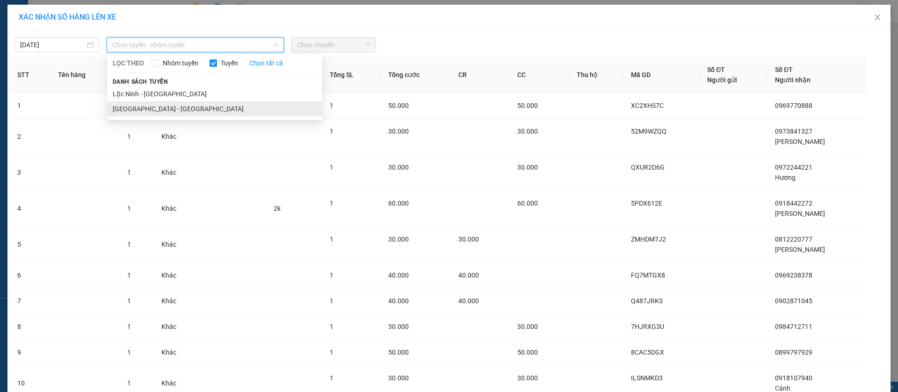
click at [213, 104] on li "[GEOGRAPHIC_DATA] - [GEOGRAPHIC_DATA]" at bounding box center [214, 109] width 215 height 15
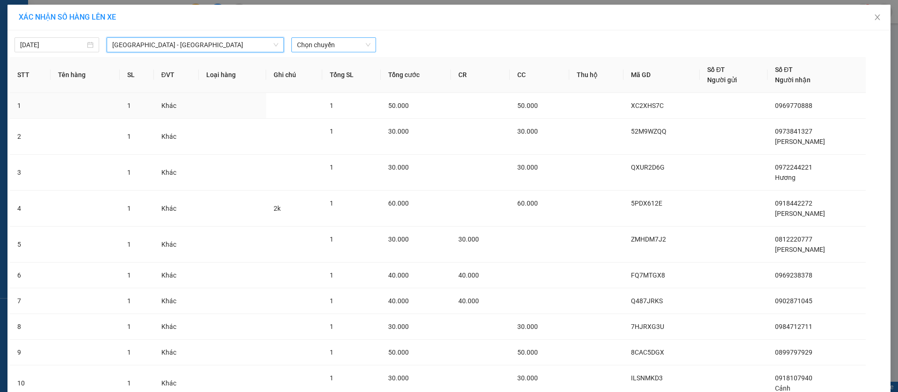
click at [341, 41] on span "Chọn chuyến" at bounding box center [333, 45] width 73 height 14
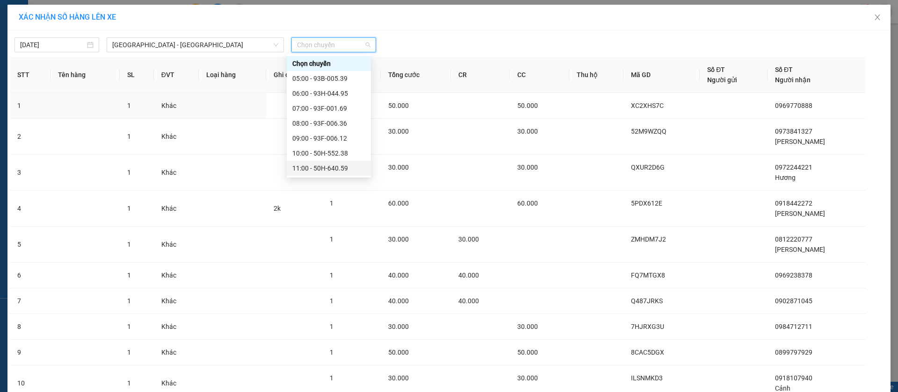
click at [330, 149] on div "10:00 - 50H-552.38" at bounding box center [328, 153] width 73 height 10
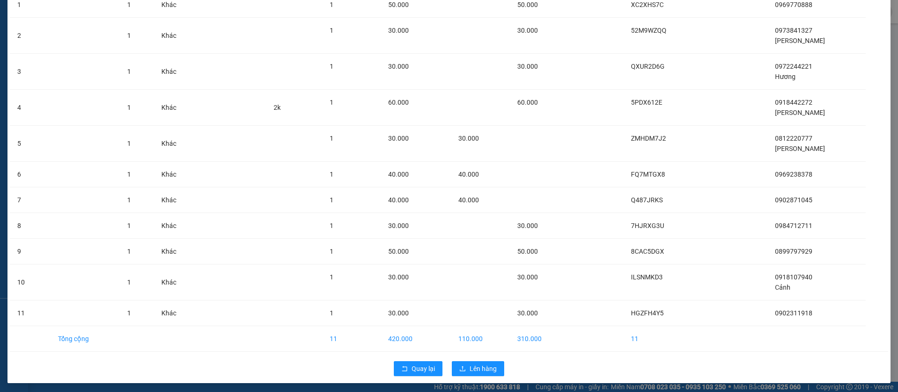
scroll to position [109, 0]
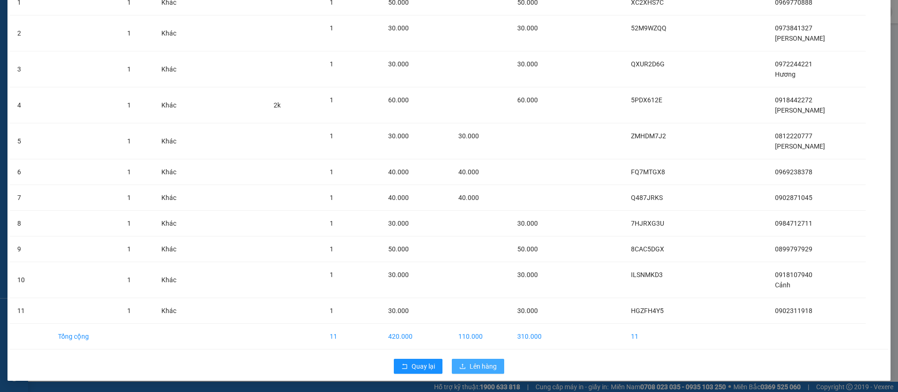
click at [480, 370] on span "Lên hàng" at bounding box center [483, 367] width 27 height 10
